Goal: Browse casually

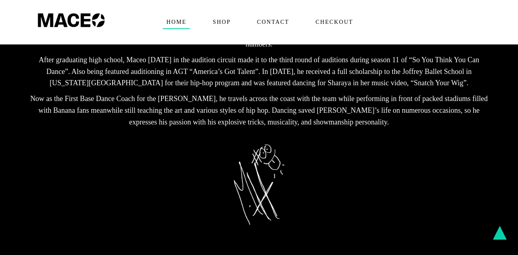
scroll to position [355, 0]
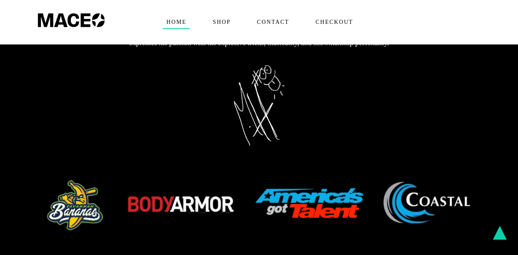
click at [55, 178] on img at bounding box center [258, 205] width 445 height 55
click at [68, 183] on img at bounding box center [258, 205] width 445 height 55
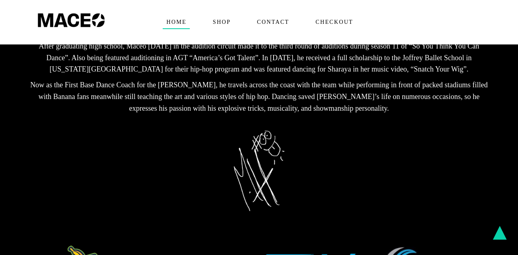
scroll to position [286, 0]
